Goal: Task Accomplishment & Management: Use online tool/utility

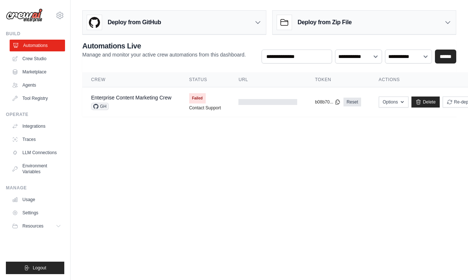
click at [49, 49] on link "Automations" at bounding box center [38, 46] width 56 height 12
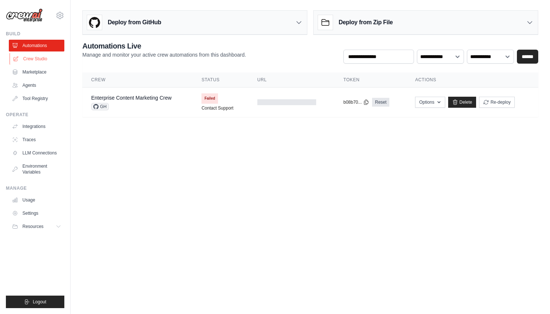
click at [33, 59] on link "Crew Studio" at bounding box center [38, 59] width 56 height 12
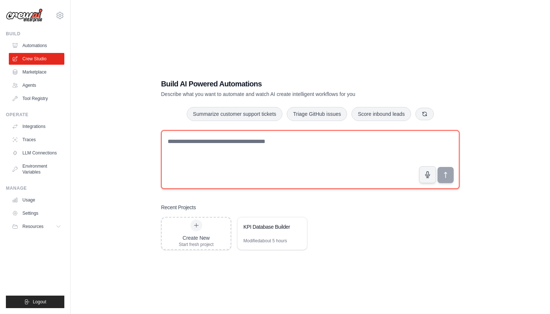
click at [199, 137] on textarea at bounding box center [310, 159] width 299 height 59
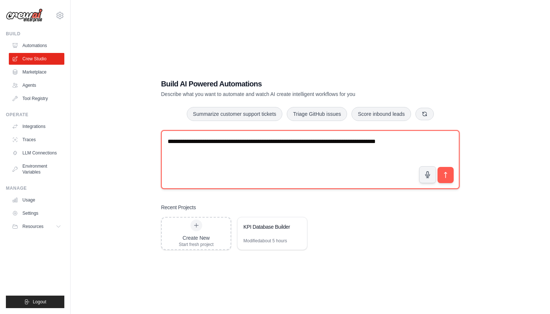
type textarea "**********"
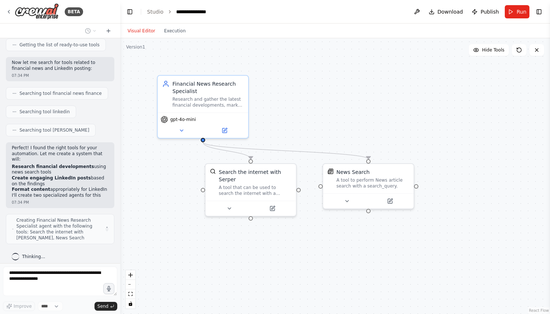
scroll to position [232, 0]
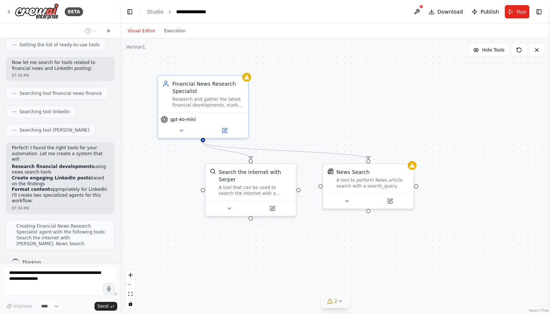
click at [329, 299] on icon at bounding box center [330, 301] width 6 height 6
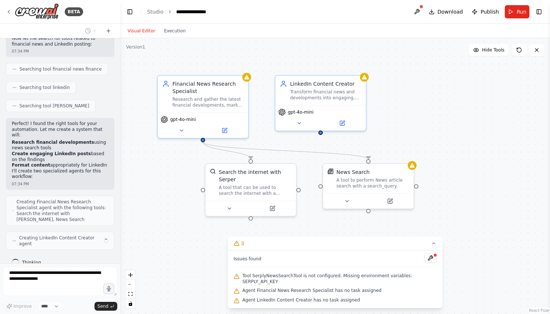
scroll to position [251, 0]
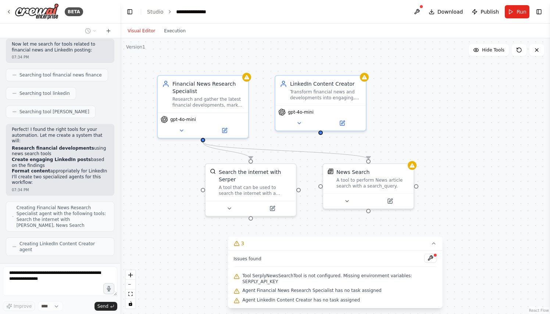
click at [181, 243] on div ".deletable-edge-delete-btn { width: 20px; height: 20px; border: 0px solid #ffff…" at bounding box center [335, 176] width 430 height 276
click at [307, 99] on div "LinkedIn Content Creator Transform financial news and developments into engagin…" at bounding box center [320, 88] width 90 height 29
click at [309, 106] on div "gpt-4o-mini" at bounding box center [320, 116] width 90 height 25
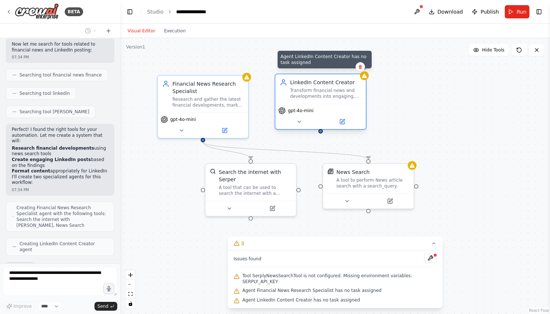
scroll to position [299, 0]
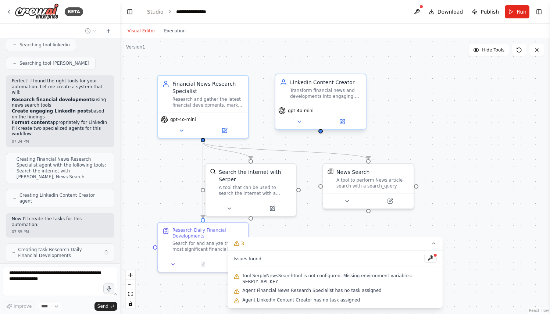
click at [366, 76] on div "LinkedIn Content Creator Transform financial news and developments into engagin…" at bounding box center [321, 102] width 92 height 56
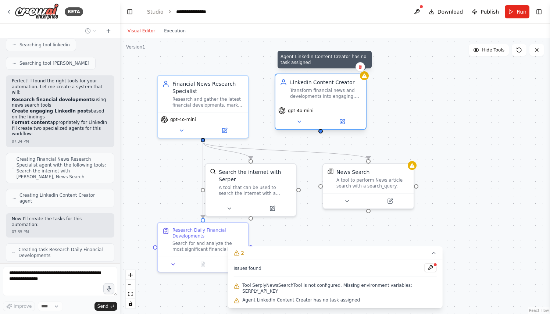
click at [365, 77] on icon at bounding box center [364, 76] width 5 height 4
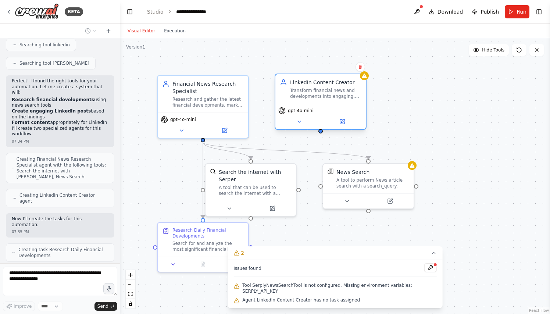
click at [337, 95] on div "Transform financial news and developments into engaging, professional LinkedIn …" at bounding box center [325, 93] width 71 height 12
click at [431, 269] on button at bounding box center [430, 267] width 12 height 9
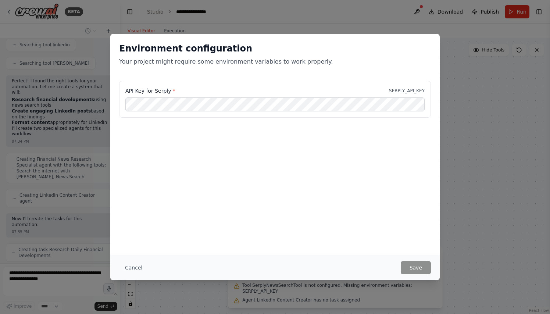
scroll to position [318, 0]
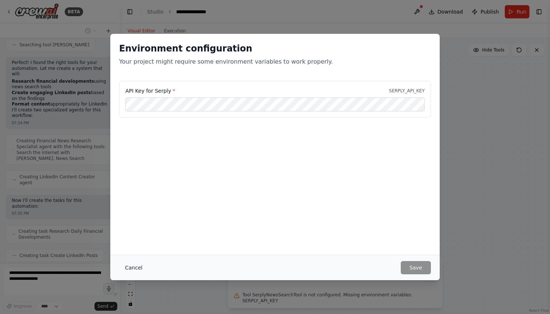
click at [135, 268] on button "Cancel" at bounding box center [133, 267] width 29 height 13
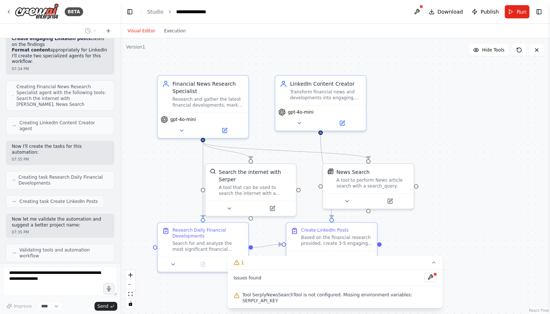
scroll to position [366, 0]
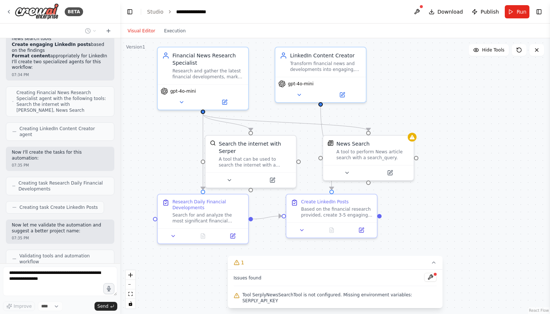
drag, startPoint x: 453, startPoint y: 193, endPoint x: 453, endPoint y: 165, distance: 28.3
click at [453, 165] on div ".deletable-edge-delete-btn { width: 20px; height: 20px; border: 0px solid #ffff…" at bounding box center [335, 176] width 430 height 276
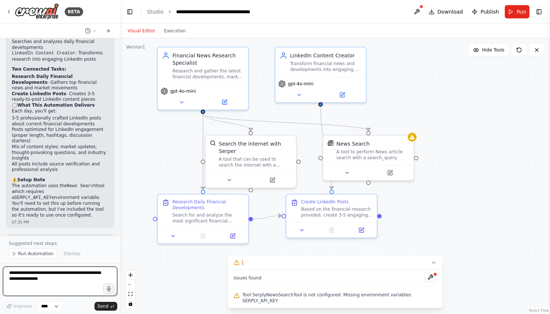
scroll to position [671, 0]
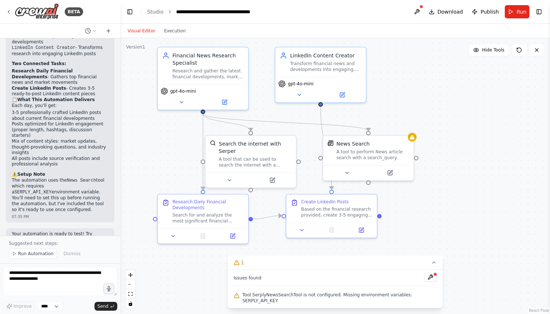
click at [83, 178] on p "The automation uses the News Search tool which requires a SERPLY_API_KEY enviro…" at bounding box center [60, 195] width 97 height 35
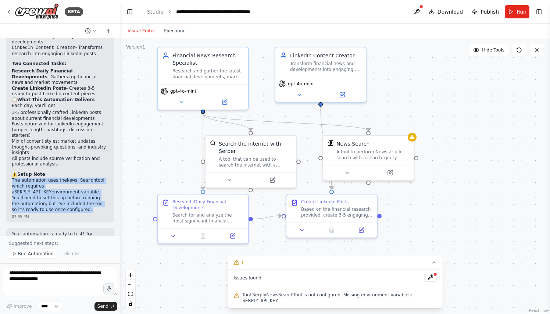
drag, startPoint x: 83, startPoint y: 153, endPoint x: 81, endPoint y: 167, distance: 14.8
click at [82, 178] on p "The automation uses the News Search tool which requires a SERPLY_API_KEY enviro…" at bounding box center [60, 195] width 97 height 35
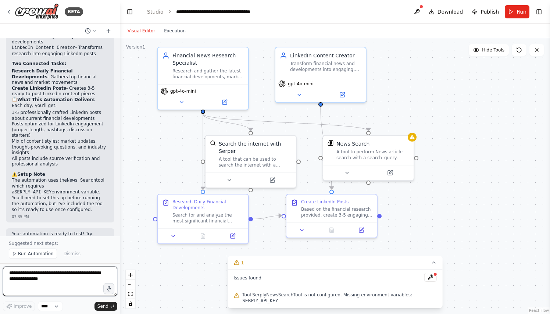
click at [68, 273] on textarea at bounding box center [60, 281] width 114 height 29
type textarea "**********"
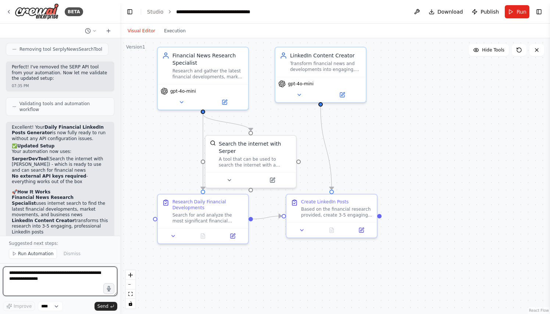
scroll to position [1087, 0]
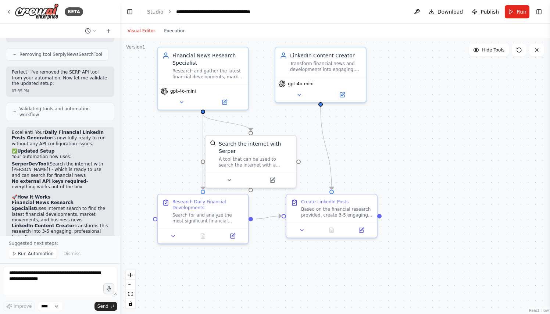
click at [84, 179] on li "No external API keys required - everything works out of the box" at bounding box center [60, 184] width 97 height 11
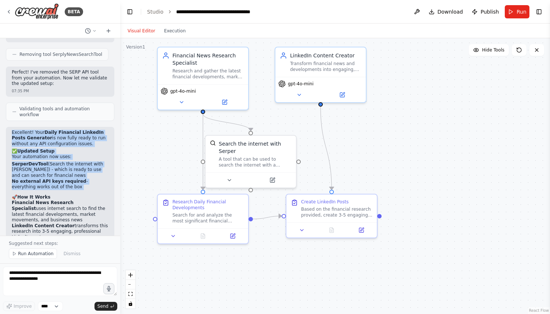
drag, startPoint x: 84, startPoint y: 127, endPoint x: 80, endPoint y: 85, distance: 42.4
click at [80, 130] on div "Excellent! Your Daily Financial LinkedIn Posts Generator is now fully ready to …" at bounding box center [60, 199] width 97 height 139
click at [80, 130] on p "Excellent! Your Daily Financial LinkedIn Posts Generator is now fully ready to …" at bounding box center [60, 138] width 97 height 17
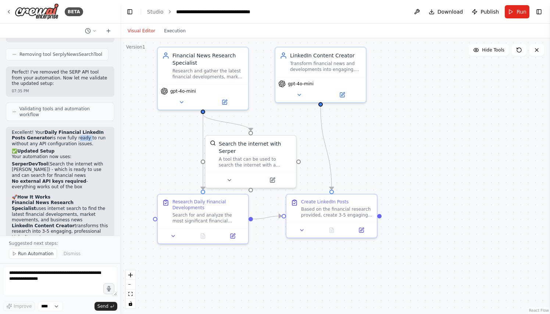
click at [80, 130] on p "Excellent! Your Daily Financial LinkedIn Posts Generator is now fully ready to …" at bounding box center [60, 138] width 97 height 17
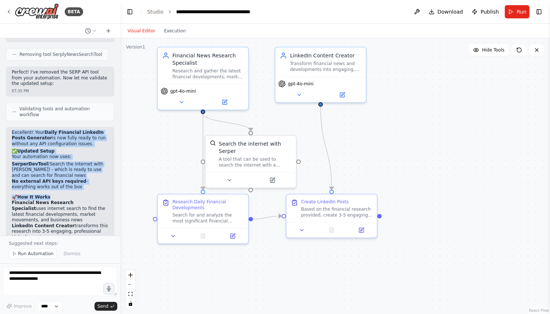
drag, startPoint x: 80, startPoint y: 85, endPoint x: 77, endPoint y: 157, distance: 72.5
click at [78, 152] on div "Excellent! Your Daily Financial LinkedIn Posts Generator is now fully ready to …" at bounding box center [60, 199] width 97 height 139
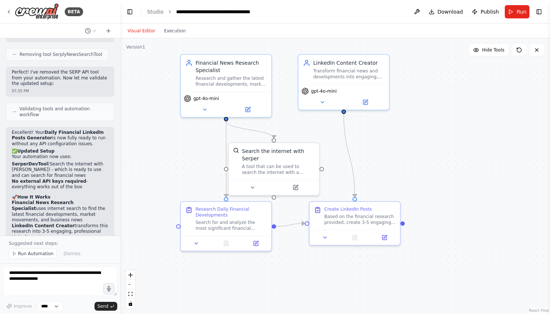
drag, startPoint x: 137, startPoint y: 173, endPoint x: 161, endPoint y: 180, distance: 24.3
click at [161, 180] on div ".deletable-edge-delete-btn { width: 20px; height: 20px; border: 0px solid #ffff…" at bounding box center [335, 176] width 430 height 276
click at [54, 272] on textarea at bounding box center [60, 281] width 114 height 29
type textarea "**********"
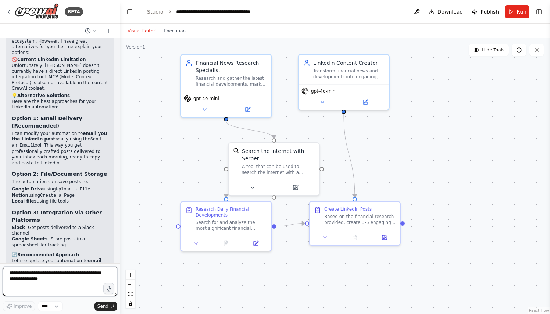
scroll to position [1535, 0]
click at [57, 278] on textarea at bounding box center [60, 281] width 114 height 29
type textarea "**********"
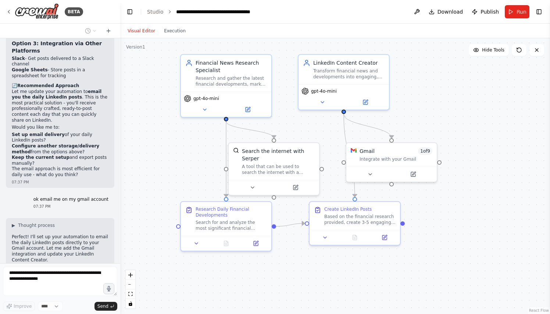
scroll to position [1699, 0]
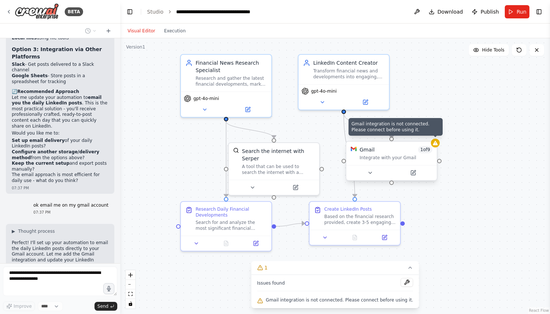
click at [433, 143] on icon at bounding box center [435, 143] width 6 height 6
click at [437, 143] on icon at bounding box center [435, 143] width 5 height 4
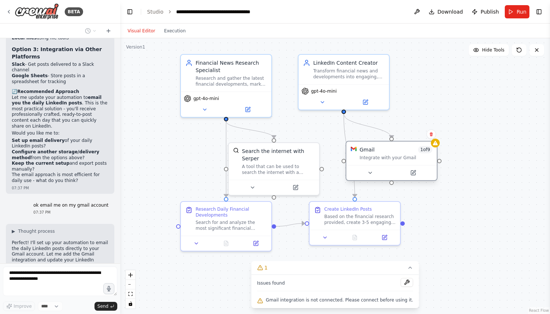
click at [390, 158] on div "Integrate with your Gmail" at bounding box center [396, 158] width 73 height 6
click at [347, 299] on span "Gmail integration is not connected. Please connect before using it." at bounding box center [339, 300] width 147 height 6
click at [405, 284] on button at bounding box center [407, 282] width 12 height 9
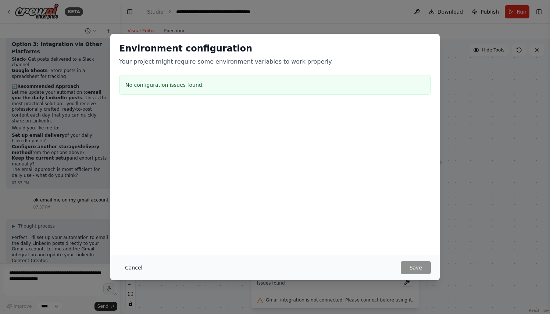
click at [132, 268] on button "Cancel" at bounding box center [133, 267] width 29 height 13
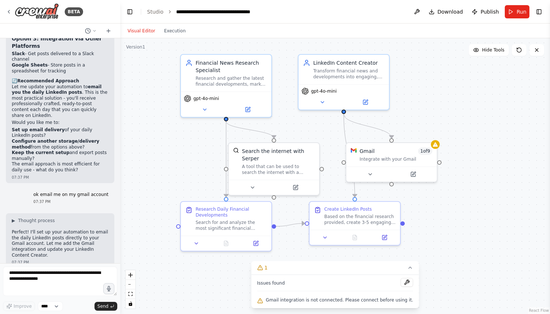
scroll to position [1747, 0]
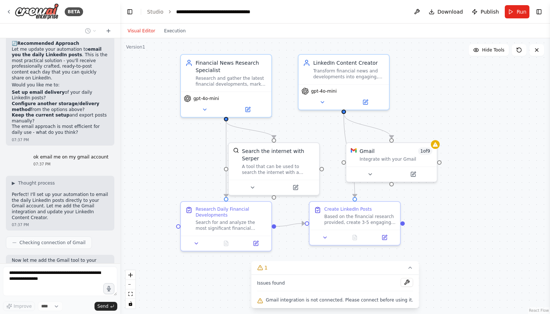
click at [343, 299] on span "Gmail integration is not connected. Please connect before using it." at bounding box center [339, 300] width 147 height 6
click at [403, 282] on button at bounding box center [407, 282] width 12 height 9
click at [262, 302] on icon at bounding box center [259, 301] width 5 height 4
click at [265, 302] on body "BETA want to create linkedin posts can you help me do it basis all financial de…" at bounding box center [275, 157] width 550 height 314
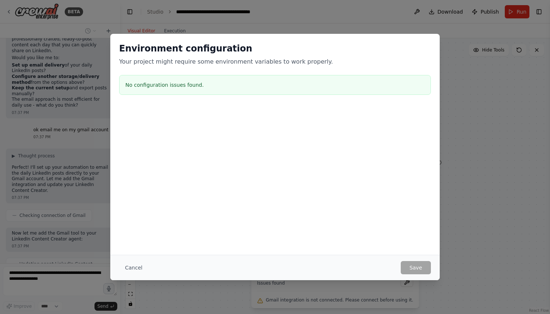
scroll to position [1768, 0]
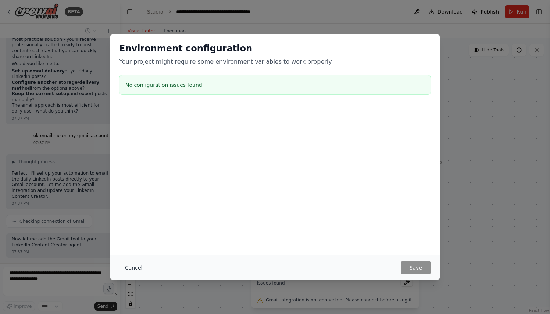
click at [132, 268] on button "Cancel" at bounding box center [133, 267] width 29 height 13
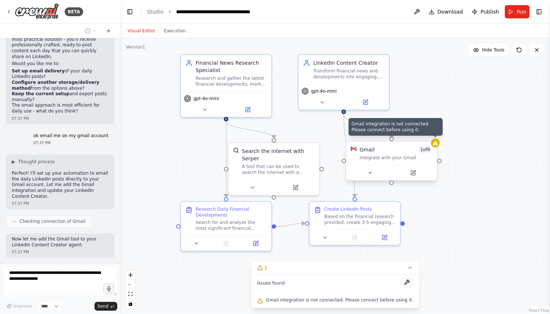
click at [436, 145] on icon at bounding box center [435, 143] width 5 height 4
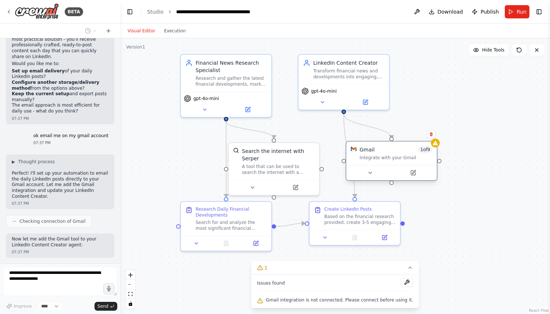
click at [432, 150] on div "Gmail 1 of 9 Integrate with your Gmail" at bounding box center [391, 154] width 90 height 24
click at [423, 160] on div "Integrate with your Gmail" at bounding box center [392, 158] width 73 height 6
click at [410, 173] on icon at bounding box center [409, 171] width 3 height 3
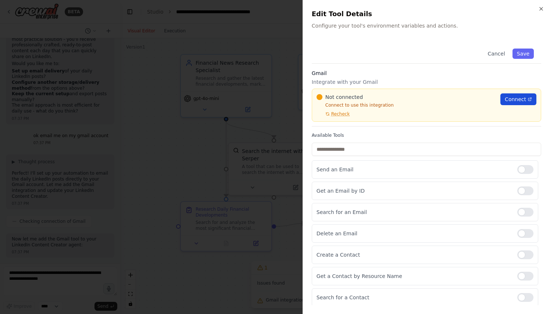
scroll to position [1779, 0]
click at [521, 97] on span "Connect" at bounding box center [515, 99] width 21 height 7
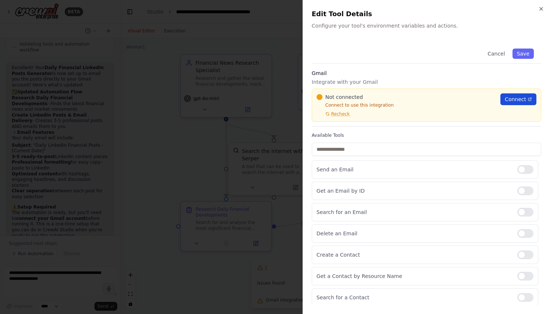
scroll to position [1968, 0]
click at [541, 11] on icon "button" at bounding box center [541, 9] width 6 height 6
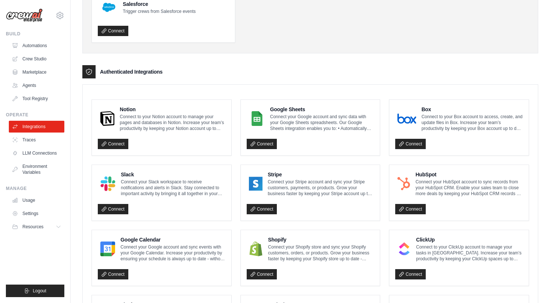
scroll to position [386, 0]
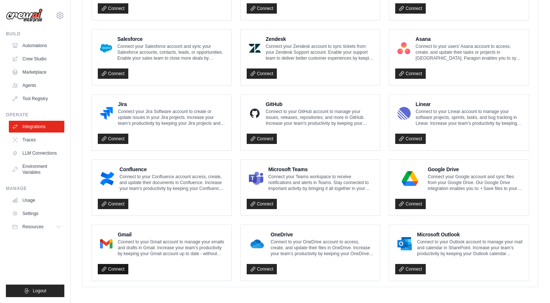
click at [108, 264] on link "Connect" at bounding box center [113, 269] width 31 height 10
click at [37, 140] on link "Traces" at bounding box center [38, 140] width 56 height 12
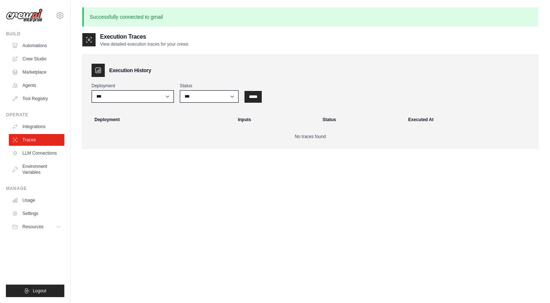
click at [42, 154] on link "LLM Connections" at bounding box center [37, 153] width 56 height 12
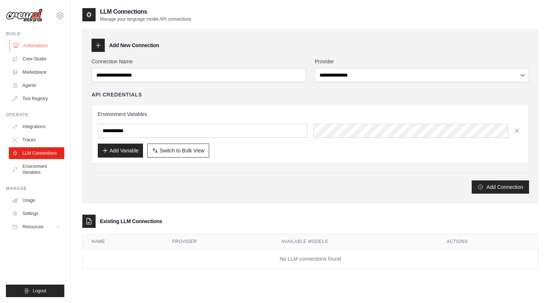
click at [42, 44] on link "Automations" at bounding box center [38, 46] width 56 height 12
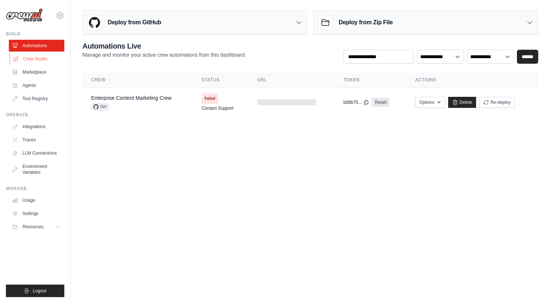
click at [41, 62] on link "Crew Studio" at bounding box center [38, 59] width 56 height 12
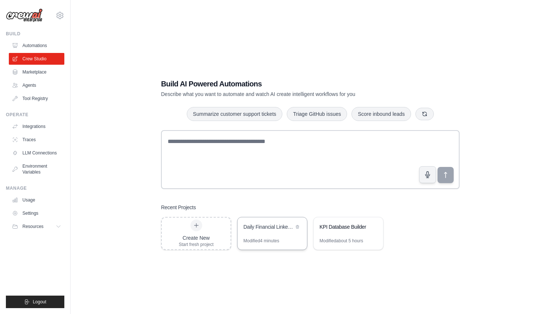
click at [274, 234] on div "Daily Financial LinkedIn Posts Generator" at bounding box center [271, 227] width 69 height 21
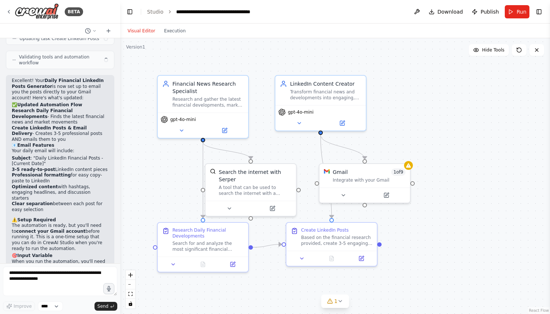
scroll to position [1941, 0]
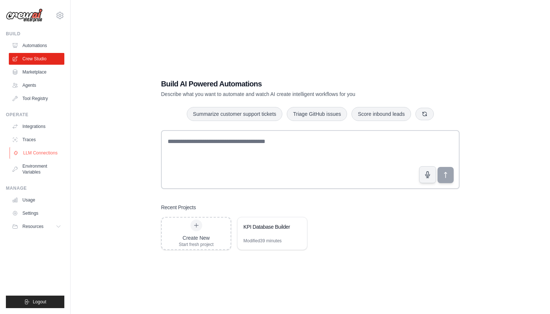
click at [43, 150] on link "LLM Connections" at bounding box center [38, 153] width 56 height 12
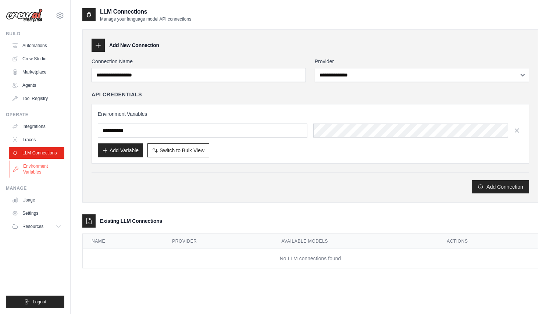
click at [44, 167] on link "Environment Variables" at bounding box center [38, 169] width 56 height 18
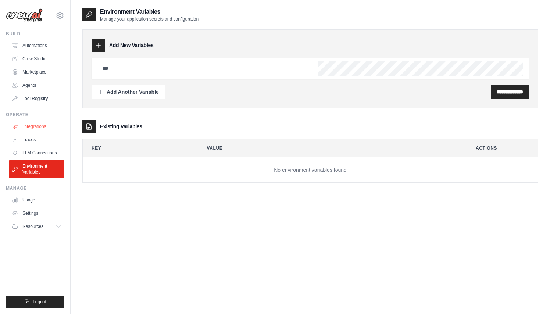
click at [56, 123] on link "Integrations" at bounding box center [38, 127] width 56 height 12
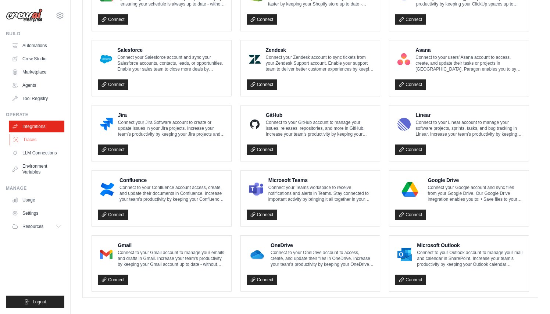
scroll to position [375, 0]
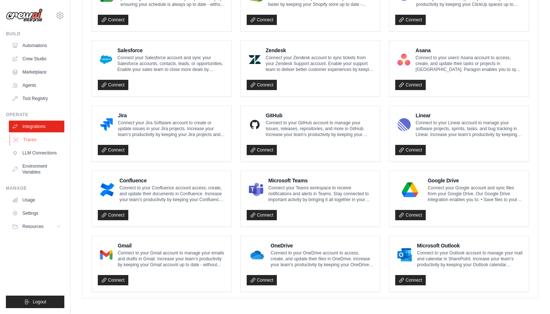
click at [45, 137] on link "Traces" at bounding box center [38, 140] width 56 height 12
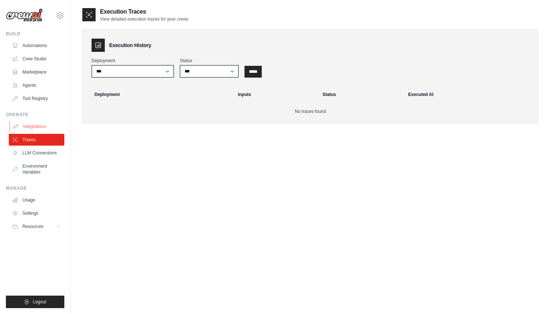
click at [47, 128] on link "Integrations" at bounding box center [38, 127] width 56 height 12
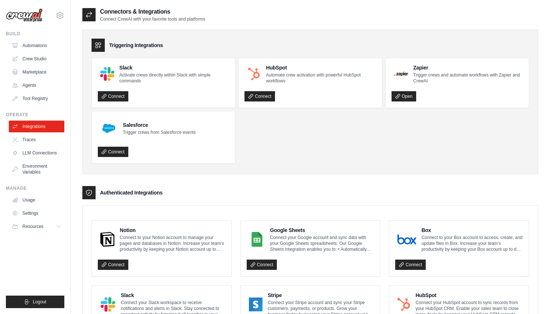
click at [43, 103] on link "Tool Registry" at bounding box center [37, 99] width 56 height 12
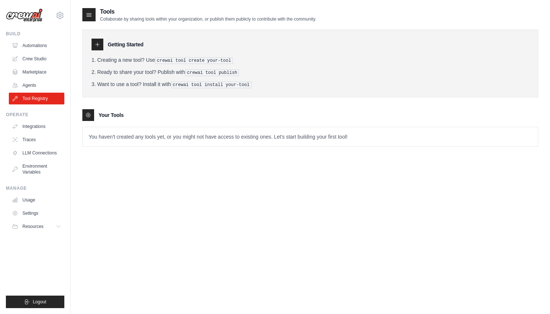
click at [108, 136] on p "You haven't created any tools yet, or you might not have access to existing one…" at bounding box center [310, 136] width 455 height 19
click at [100, 49] on div at bounding box center [98, 45] width 12 height 12
click at [90, 17] on icon at bounding box center [88, 14] width 7 height 7
click at [48, 85] on link "Agents" at bounding box center [38, 85] width 56 height 12
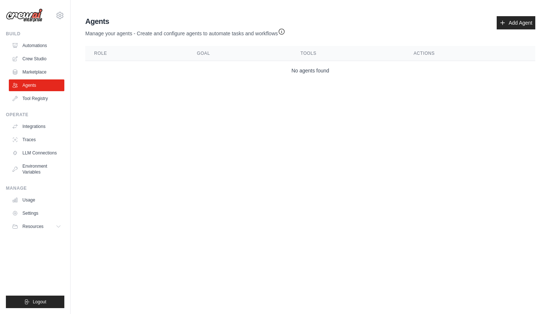
click at [47, 68] on link "Marketplace" at bounding box center [37, 72] width 56 height 12
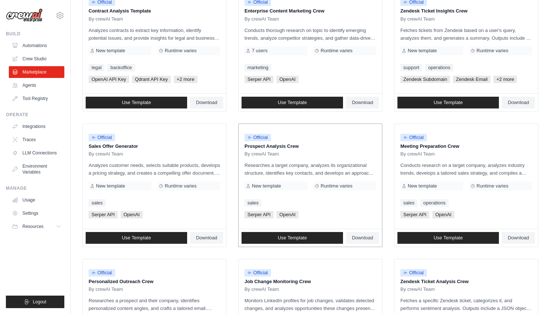
scroll to position [111, 0]
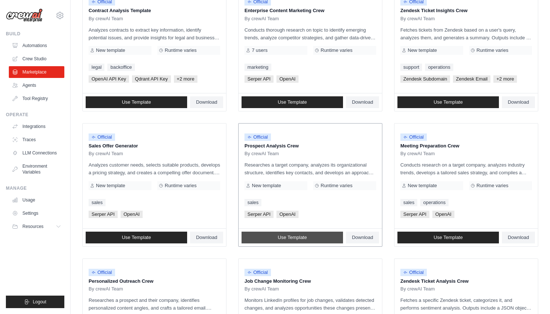
click at [297, 236] on span "Use Template" at bounding box center [292, 238] width 29 height 6
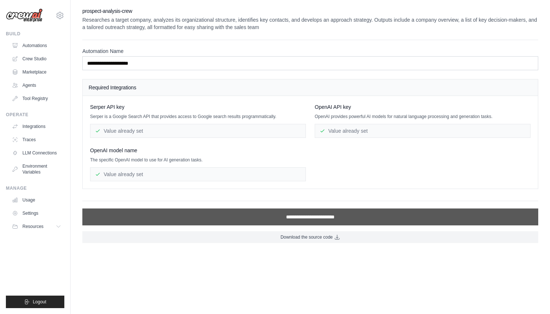
click at [294, 220] on input "**********" at bounding box center [310, 216] width 456 height 17
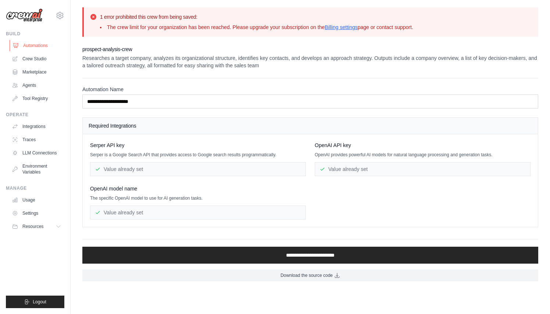
click at [30, 43] on link "Automations" at bounding box center [38, 46] width 56 height 12
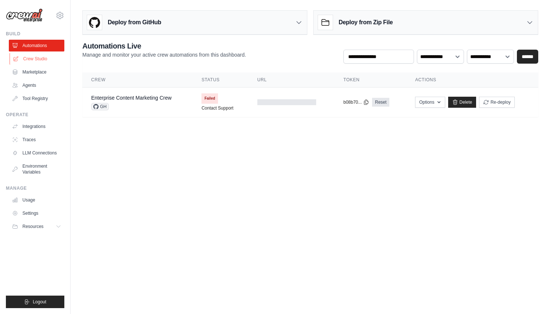
click at [36, 55] on link "Crew Studio" at bounding box center [38, 59] width 56 height 12
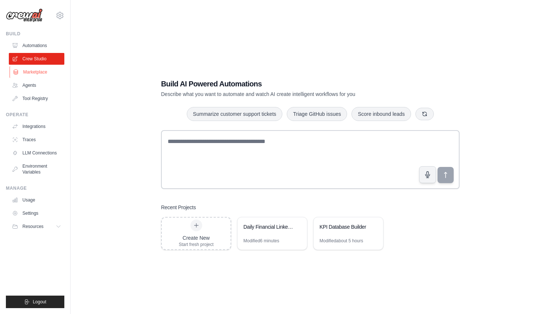
click at [37, 75] on link "Marketplace" at bounding box center [38, 72] width 56 height 12
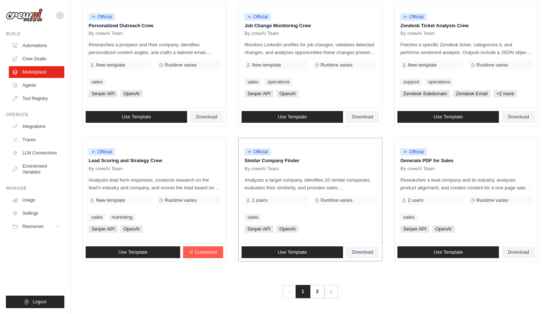
scroll to position [366, 0]
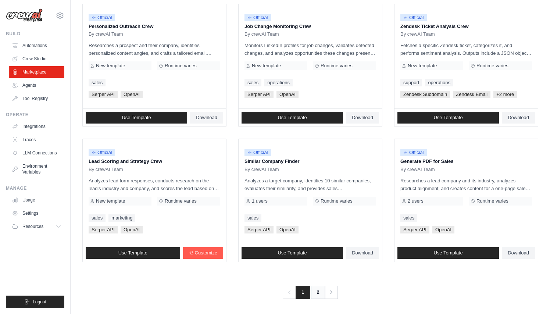
click at [318, 286] on link "2" at bounding box center [318, 292] width 15 height 13
